Goal: Find contact information: Find contact information

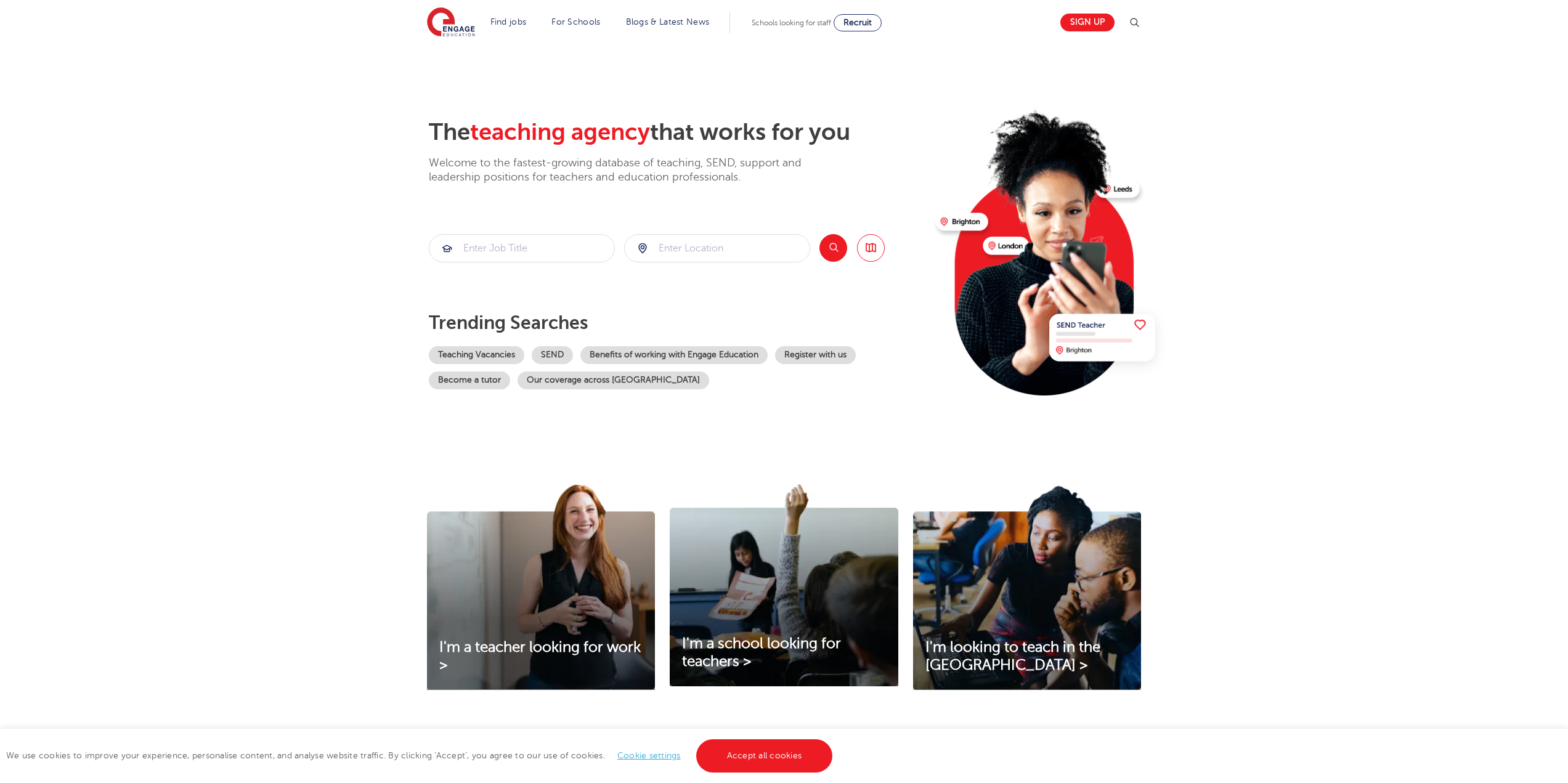
scroll to position [185, 0]
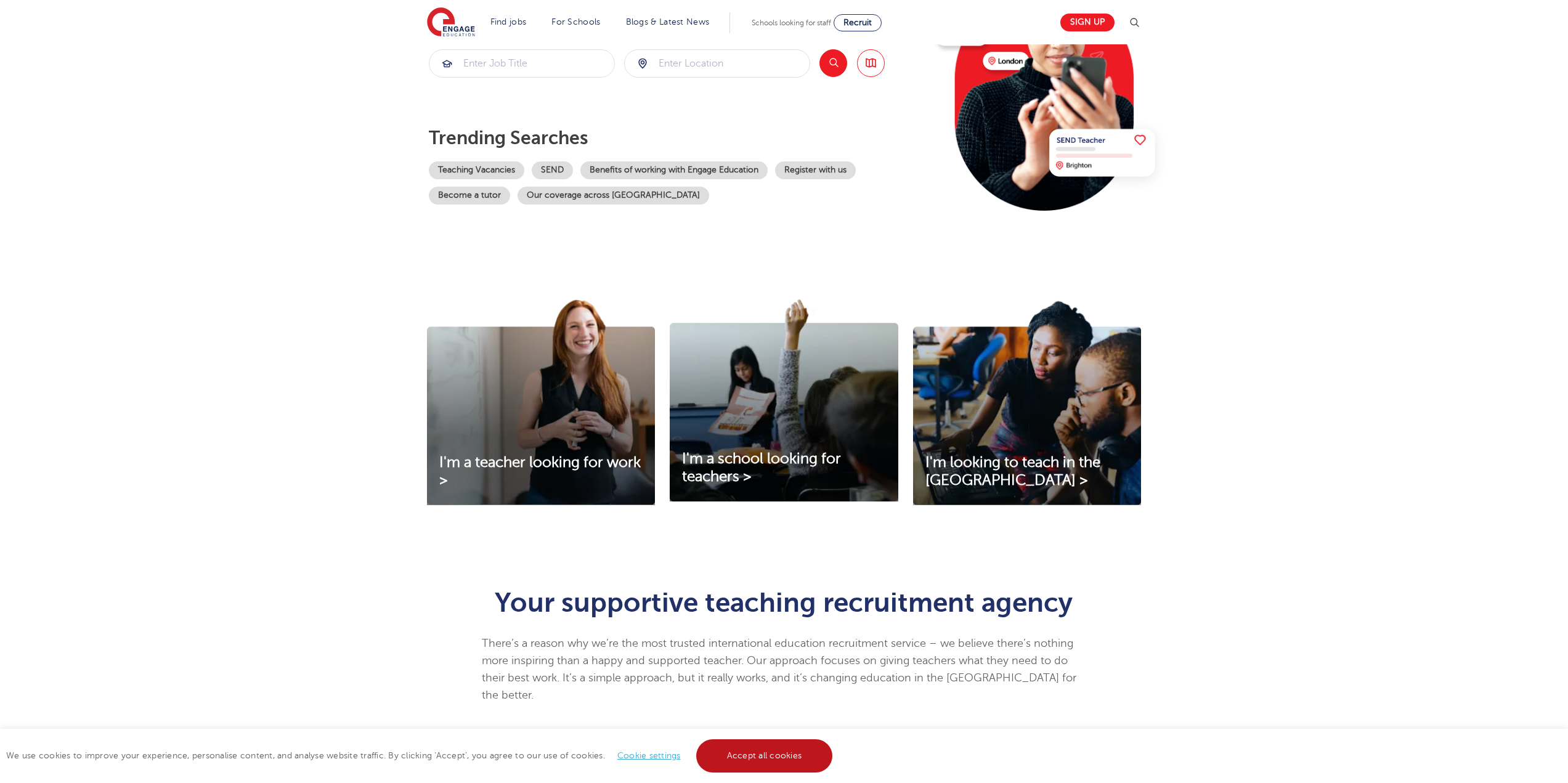
click at [778, 757] on link "Accept all cookies" at bounding box center [765, 756] width 137 height 33
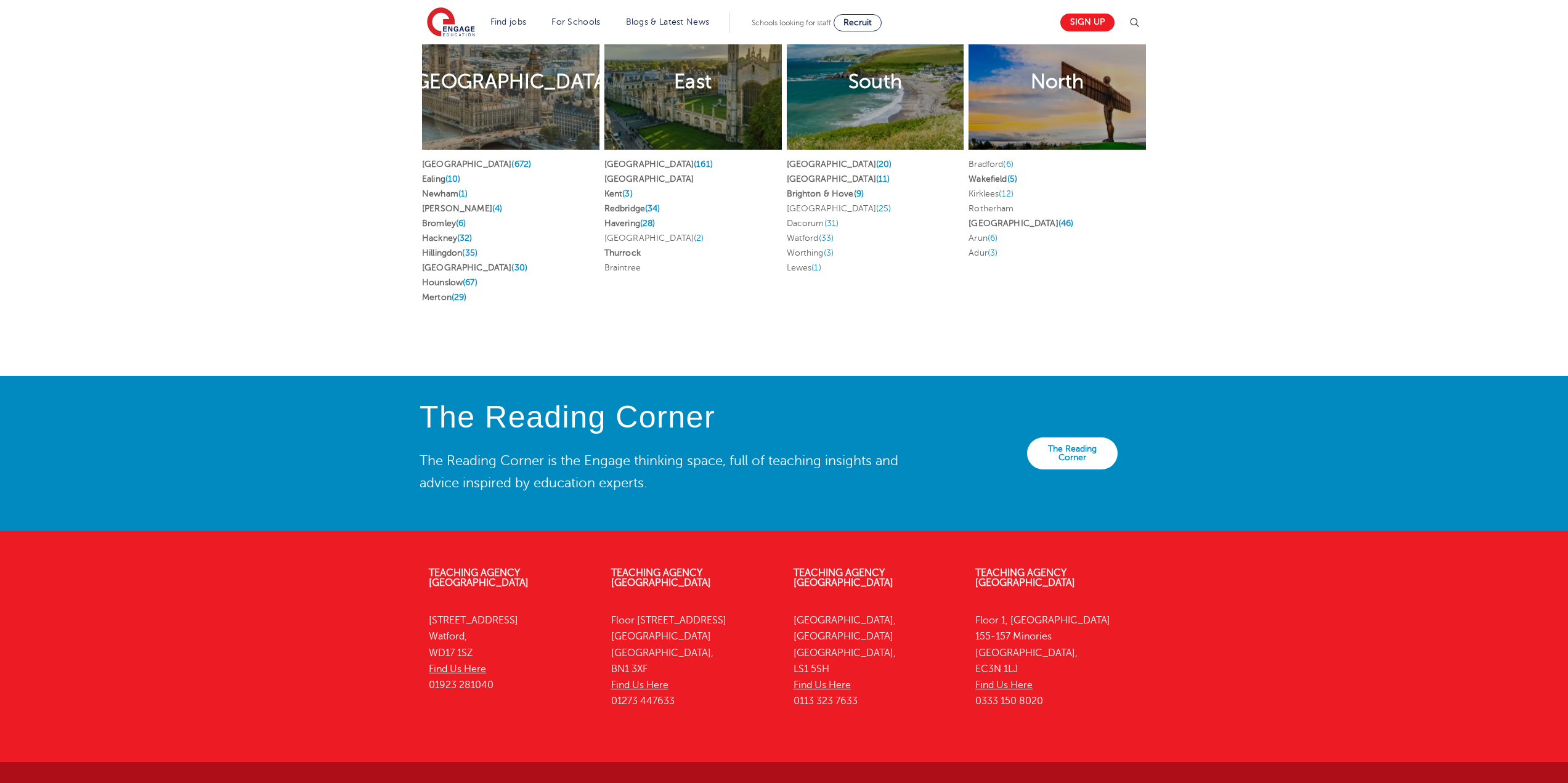
scroll to position [2501, 0]
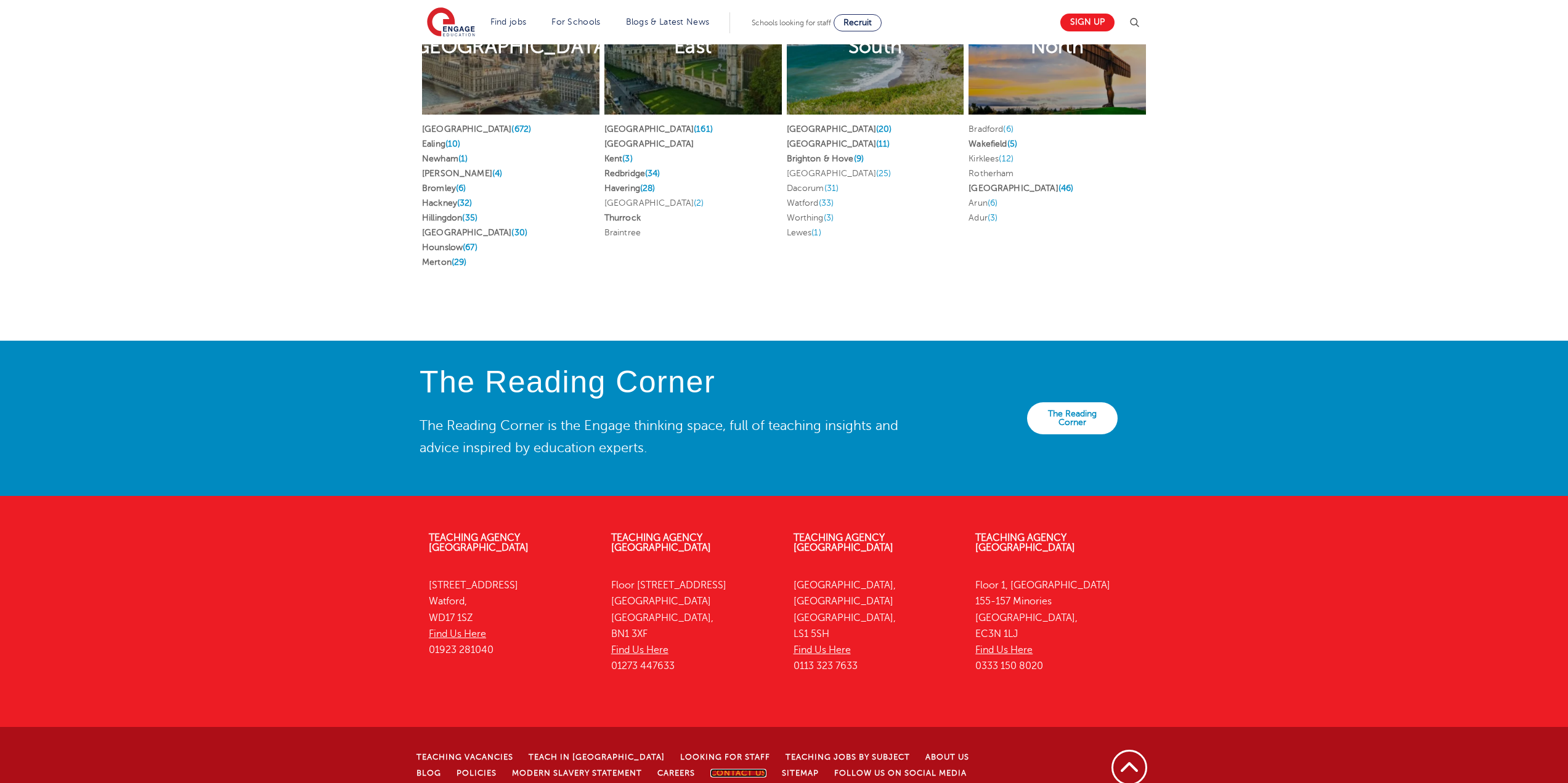
click at [710, 769] on link "Contact Us" at bounding box center [738, 773] width 56 height 9
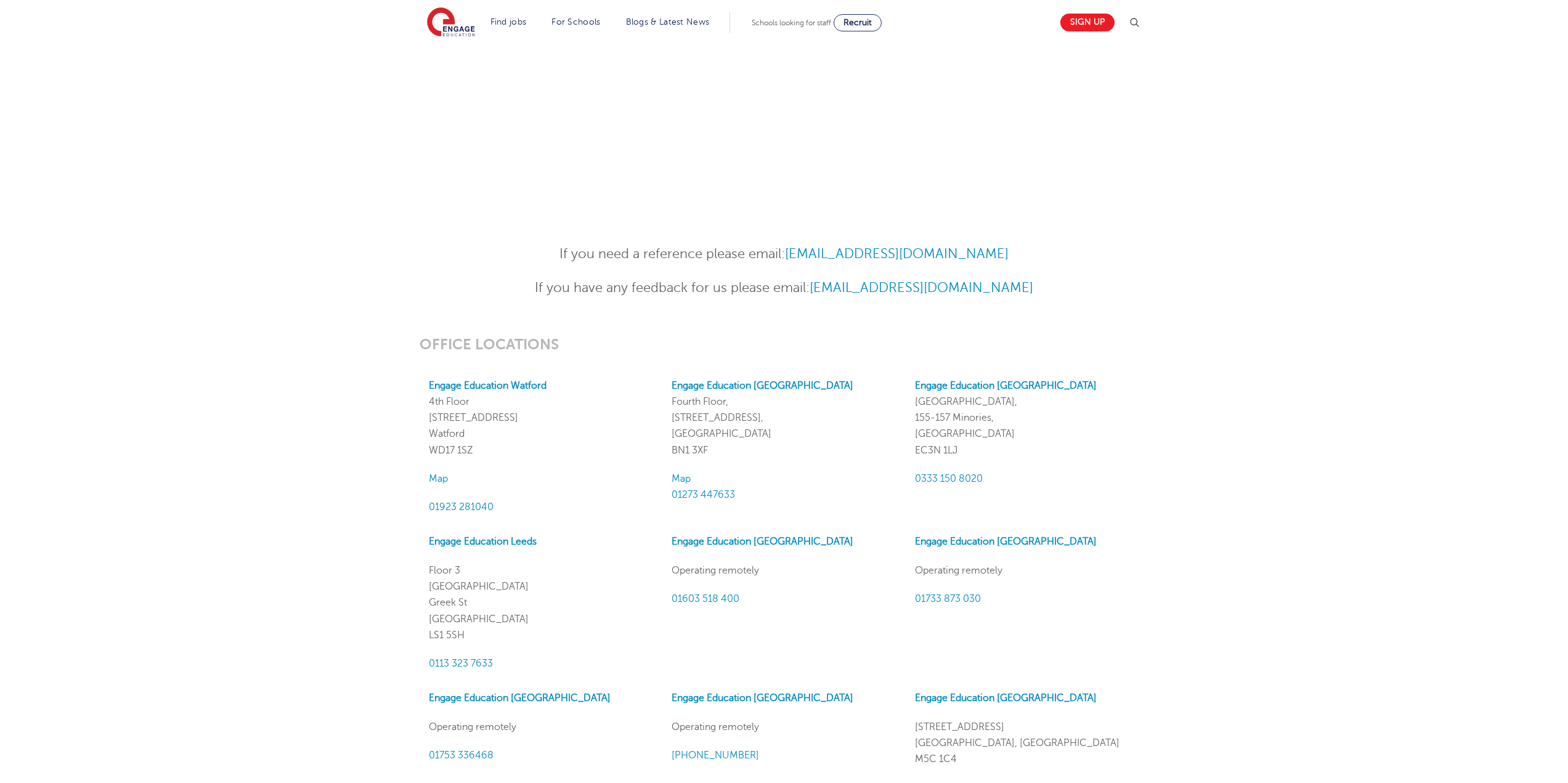
scroll to position [986, 0]
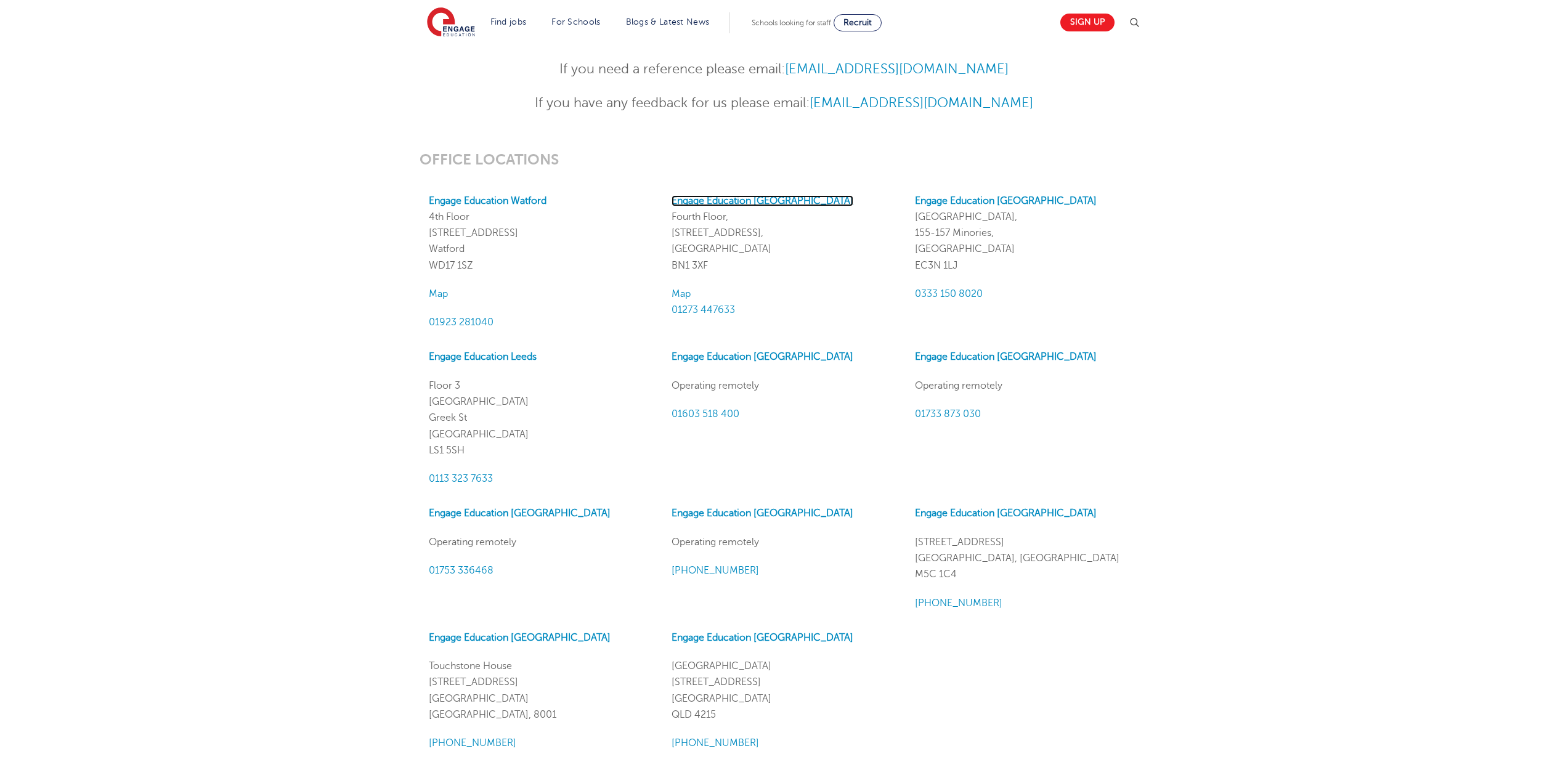
click at [744, 196] on strong "Engage Education Brighton" at bounding box center [762, 200] width 182 height 11
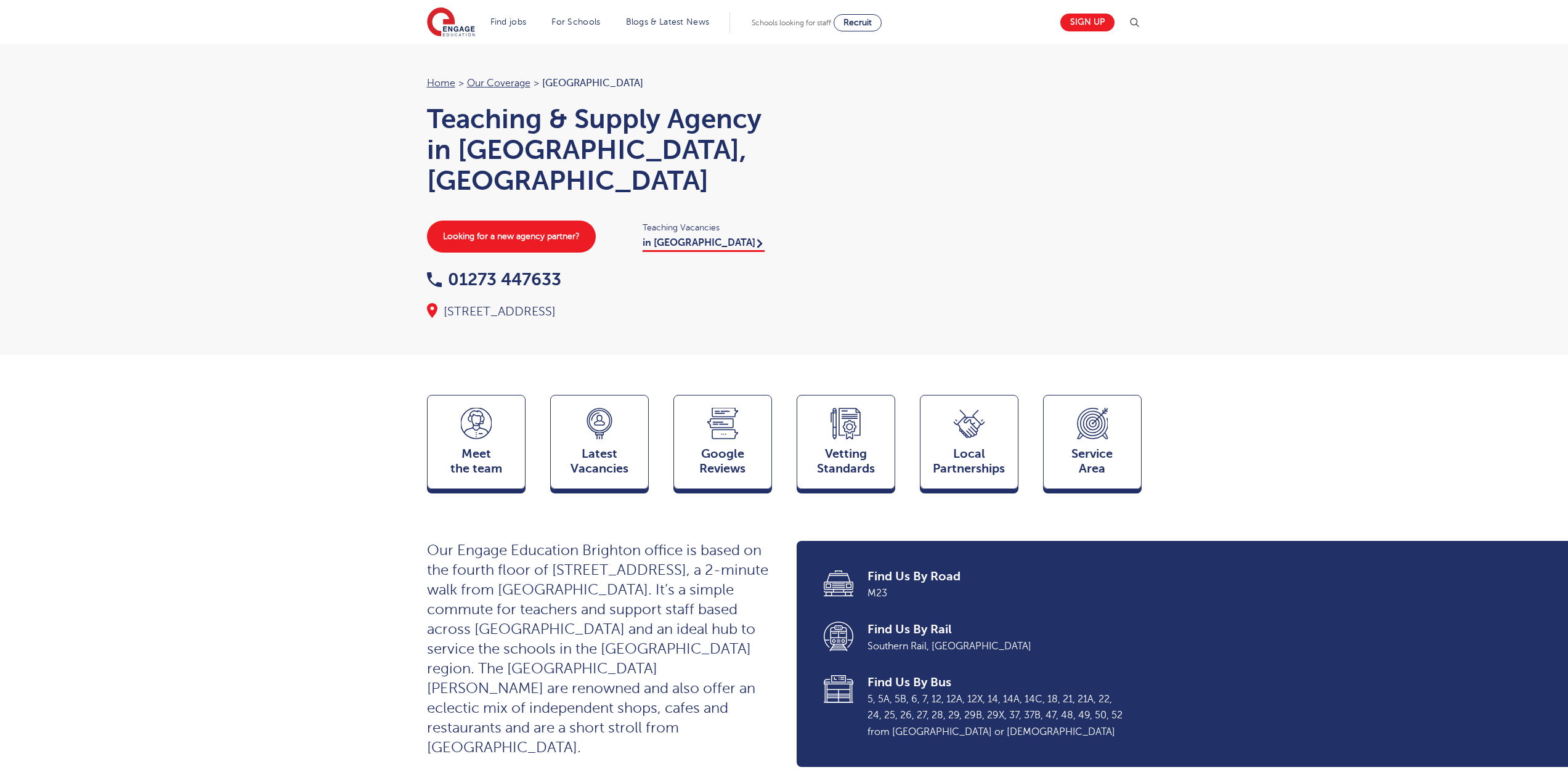
click at [402, 420] on div "Meet the team Team Latest Vacancies Jobs Google Reviews Reviews Vetting Standar…" at bounding box center [784, 446] width 1568 height 102
click at [444, 415] on div "Meet the team Team" at bounding box center [476, 443] width 99 height 96
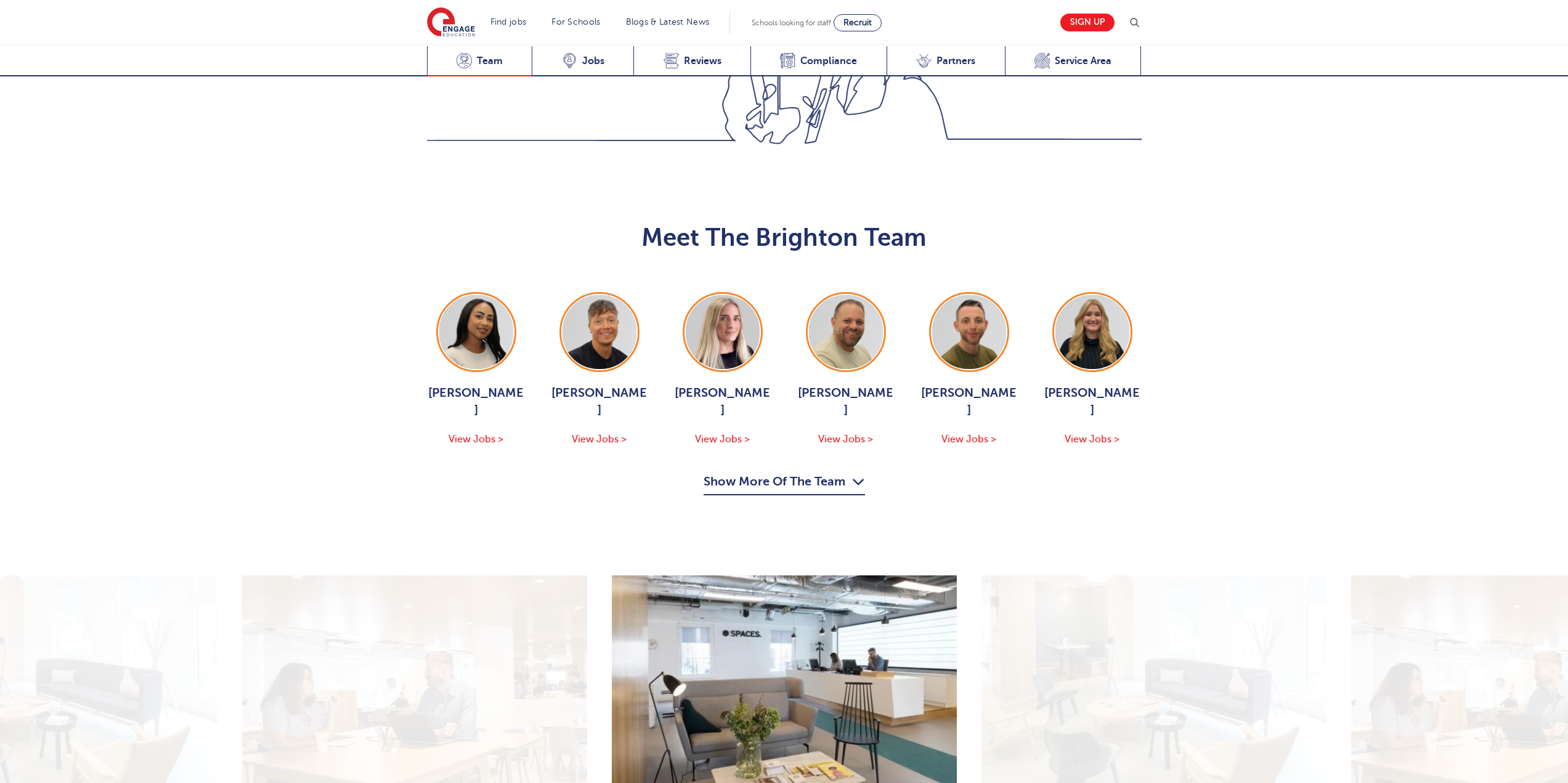
scroll to position [1246, 0]
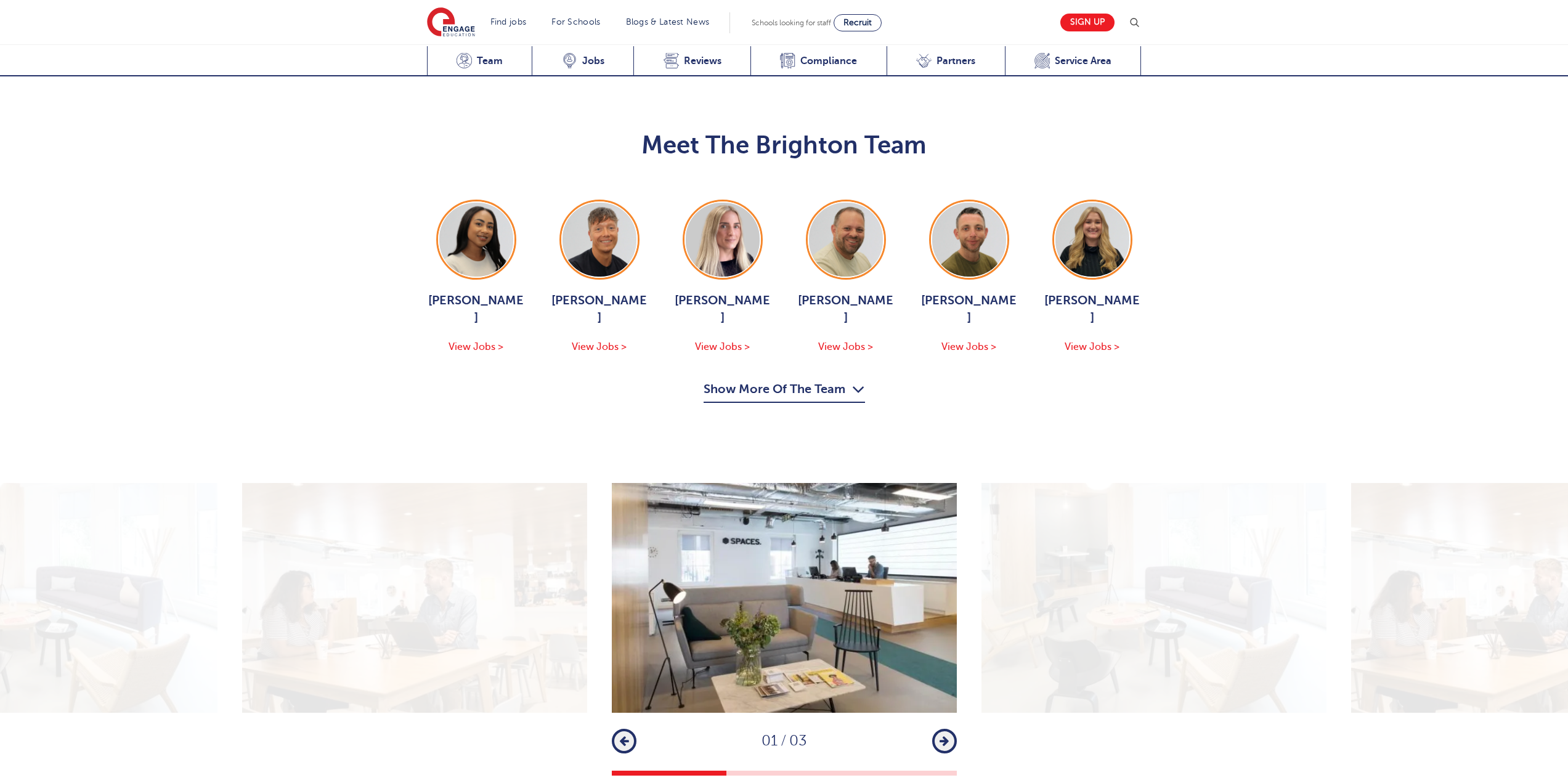
click at [818, 380] on button "Show More Of The Team" at bounding box center [784, 392] width 161 height 23
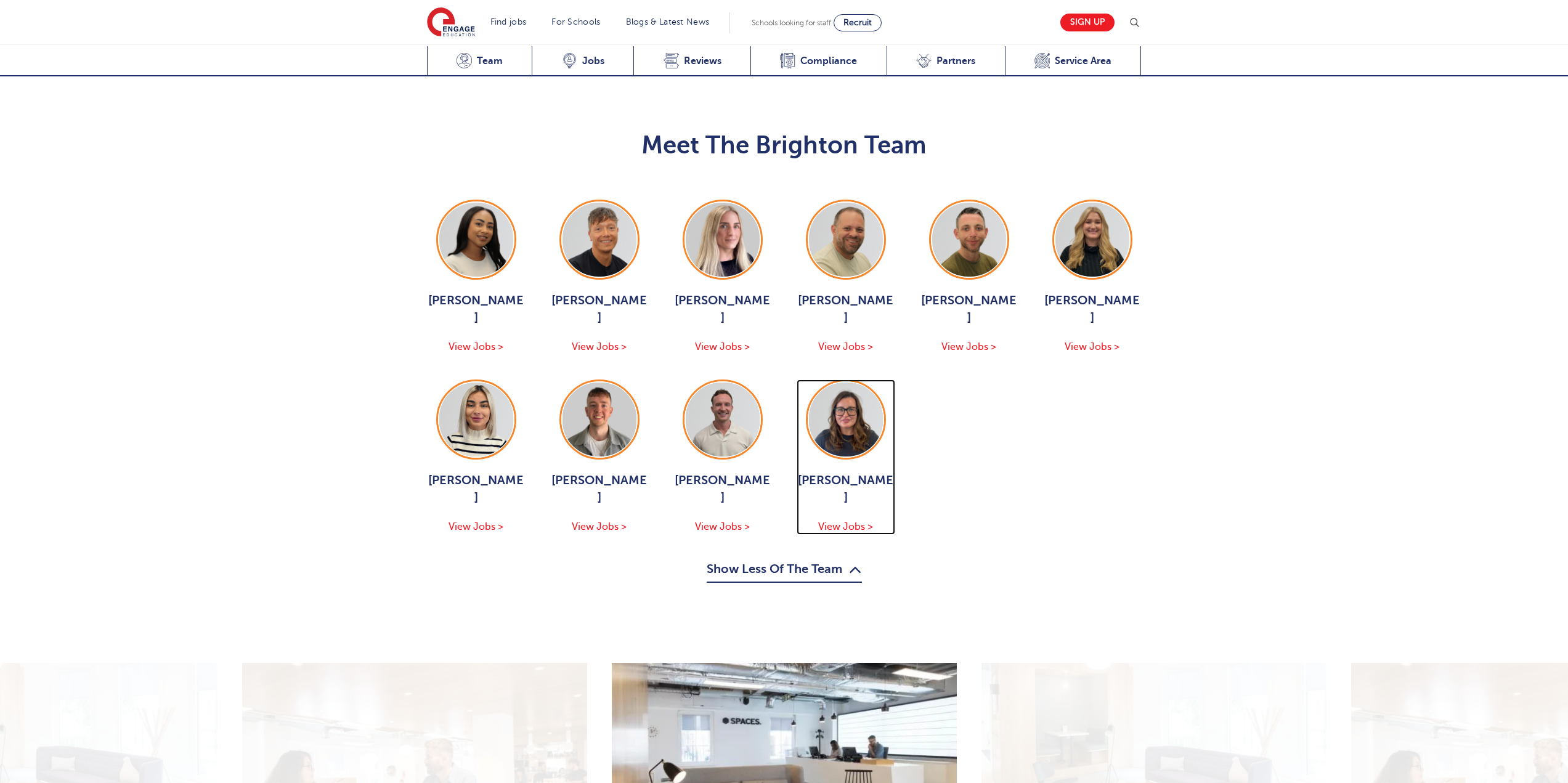
click at [844, 521] on span "View Jobs >" at bounding box center [845, 526] width 55 height 11
